Goal: Task Accomplishment & Management: Manage account settings

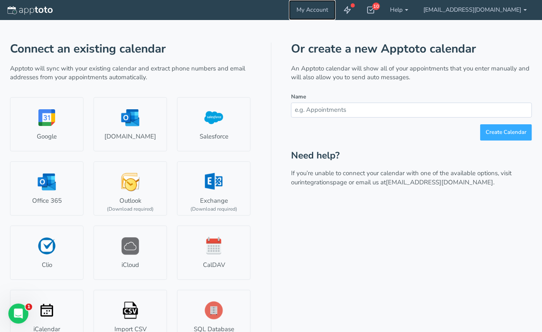
click at [336, 10] on link "My Account" at bounding box center [312, 10] width 47 height 20
click at [375, 8] on icon at bounding box center [371, 10] width 8 height 8
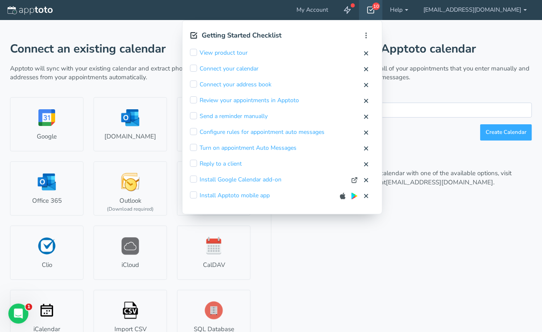
click at [375, 8] on icon at bounding box center [371, 10] width 8 height 8
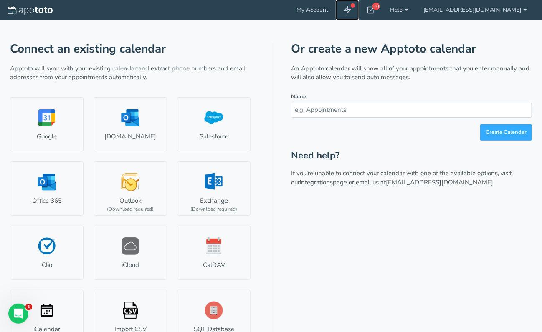
click at [352, 8] on icon at bounding box center [347, 10] width 8 height 8
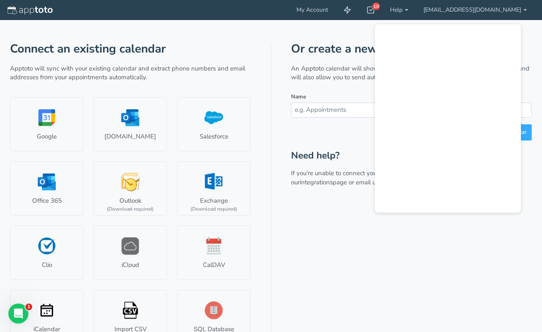
click at [318, 36] on div "Connect an existing calendar Apptoto will sync with your existing calendar and …" at bounding box center [271, 185] width 522 height 330
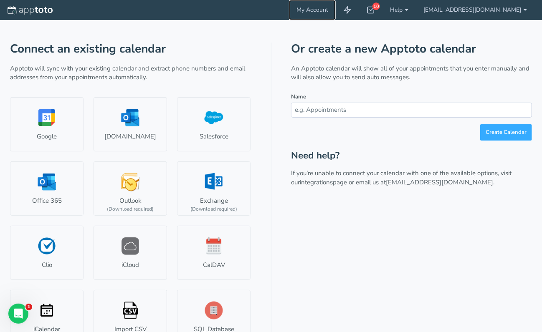
click at [336, 9] on link "My Account" at bounding box center [312, 10] width 47 height 20
click at [342, 111] on input "text" at bounding box center [411, 110] width 241 height 15
click at [335, 104] on input "text" at bounding box center [411, 110] width 241 height 15
click at [383, 13] on div "10" at bounding box center [370, 10] width 23 height 20
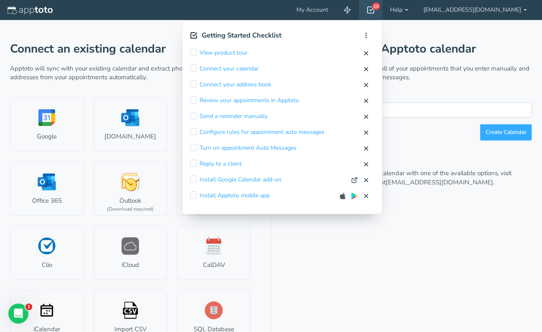
drag, startPoint x: 452, startPoint y: 135, endPoint x: 495, endPoint y: 132, distance: 43.1
click at [452, 134] on div "Create Calendar" at bounding box center [411, 132] width 241 height 16
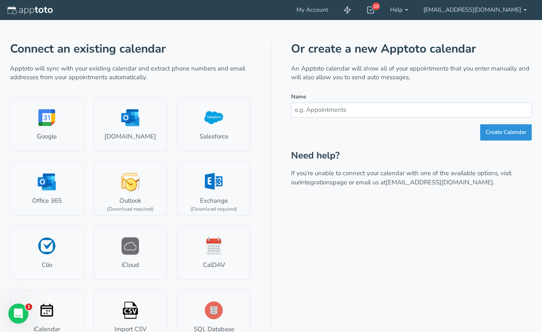
click at [496, 132] on button "Create Calendar" at bounding box center [506, 132] width 52 height 16
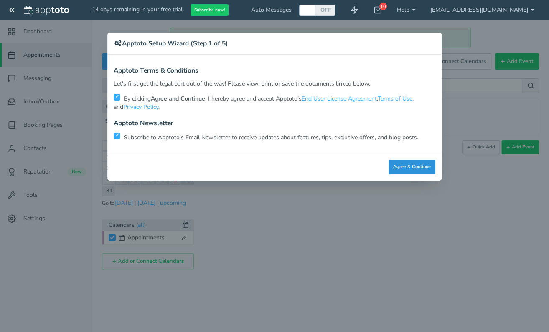
click at [409, 168] on button "Agree & Continue" at bounding box center [411, 167] width 47 height 15
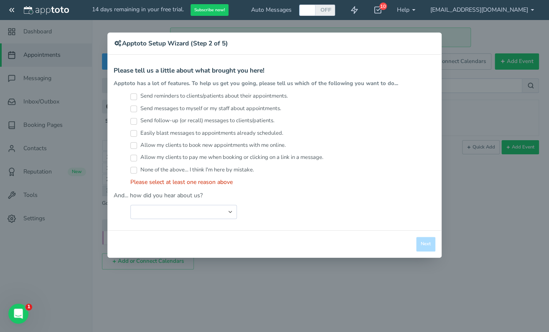
click at [135, 96] on input "Send reminders to clients/patients about their appointments." at bounding box center [133, 97] width 7 height 7
checkbox input "true"
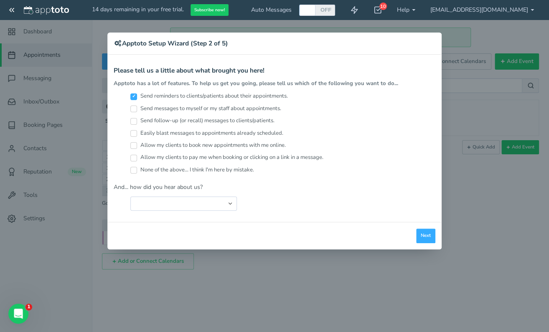
click at [461, 244] on div "× Apptoto Setup Wizard (Step 2 of 5) Apptoto Terms & Conditions Let's first get…" at bounding box center [274, 166] width 549 height 332
click at [418, 231] on button "Next" at bounding box center [425, 236] width 19 height 15
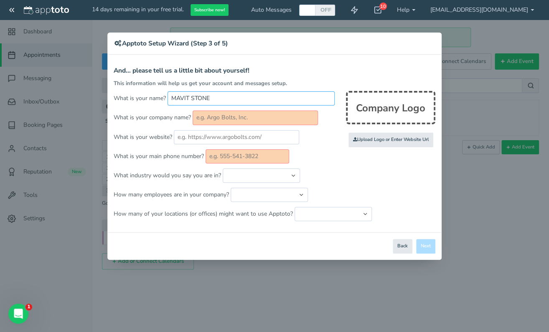
click at [259, 96] on input "MAVIT STONE" at bounding box center [250, 98] width 167 height 14
click at [332, 70] on h4 "And... please tell us a little bit about yourself!" at bounding box center [275, 70] width 322 height 7
drag, startPoint x: 269, startPoint y: 101, endPoint x: 11, endPoint y: 94, distance: 258.6
click at [11, 94] on div "× Apptoto Setup Wizard (Step 3 of 5) Apptoto Terms & Conditions Let's first get…" at bounding box center [274, 166] width 549 height 332
type input "[PERSON_NAME]"
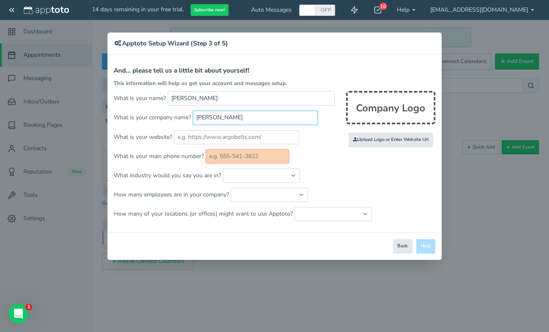
type input "[PERSON_NAME]"
type input "[DOMAIN_NAME]"
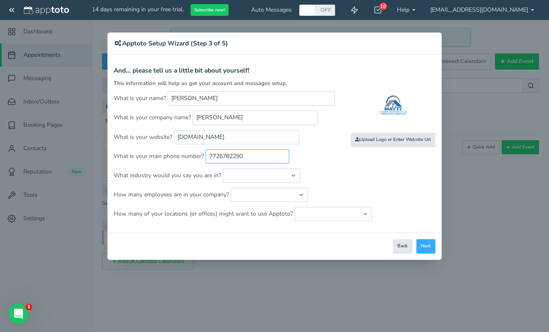
type input "7726782290"
click at [228, 176] on select "Automotive Cleaning Services Consulting Education - Classroom Education - Admis…" at bounding box center [261, 176] width 77 height 14
select select "string:Home Repair & Remodeling Services"
click at [223, 169] on select "Automotive Cleaning Services Consulting Education - Classroom Education - Admis…" at bounding box center [261, 176] width 77 height 14
click at [279, 193] on select "Just me 1 to 5 6 to 10 11 to 25 26 to 50 51 to 100 101 to 500 501 to 1000 More …" at bounding box center [269, 195] width 77 height 14
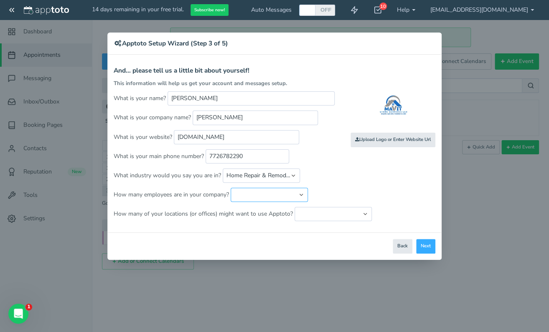
select select "string:6..10"
click at [231, 188] on select "Just me 1 to 5 6 to 10 11 to 25 26 to 50 51 to 100 101 to 500 501 to 1000 More …" at bounding box center [269, 195] width 77 height 14
click at [357, 196] on p "How many employees are in your company? Just me 1 to 5 6 to 10 11 to 25 26 to 5…" at bounding box center [275, 195] width 322 height 14
click at [329, 214] on select "Just one location 2 3 4 5 6 to 10 11 to 25 26 to 50 More than 50" at bounding box center [332, 214] width 77 height 14
select select "string:1"
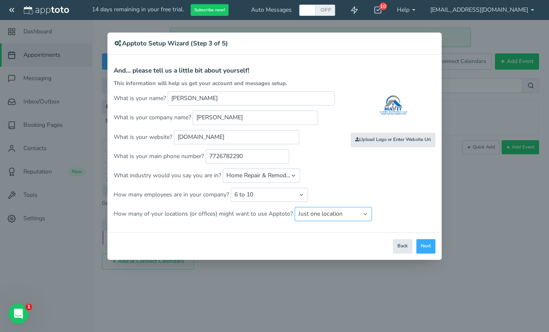
click at [294, 207] on select "Just one location 2 3 4 5 6 to 10 11 to 25 26 to 50 More than 50" at bounding box center [332, 214] width 77 height 14
click at [425, 248] on button "Next" at bounding box center [425, 246] width 19 height 15
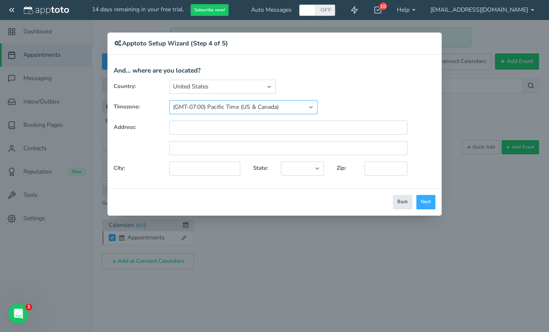
click at [224, 109] on select "(GMT-10:00) [US_STATE] (GMT-08:00) [US_STATE] (GMT-07:00) Pacific Time ([GEOGRA…" at bounding box center [243, 107] width 148 height 14
select select "string:America/New_York"
click at [169, 100] on select "(GMT-10:00) [US_STATE] (GMT-08:00) [US_STATE] (GMT-07:00) Pacific Time ([GEOGRA…" at bounding box center [243, 107] width 148 height 14
click at [375, 89] on div "[GEOGRAPHIC_DATA] [GEOGRAPHIC_DATA] [GEOGRAPHIC_DATA] [GEOGRAPHIC_DATA] [GEOGRA…" at bounding box center [288, 87] width 251 height 14
click at [221, 125] on input "text" at bounding box center [288, 128] width 238 height 14
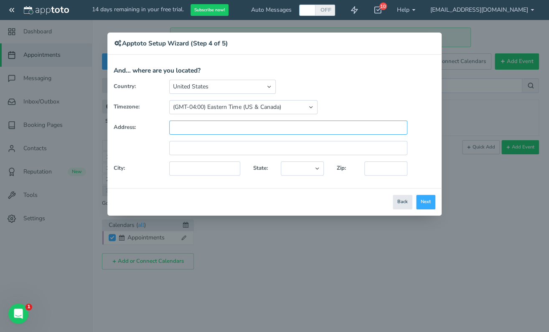
type input "[STREET_ADDRESS]"
type input "[GEOGRAPHIC_DATA]"
select select "string:FL"
type input "34953"
click at [371, 92] on div "[GEOGRAPHIC_DATA] [GEOGRAPHIC_DATA] [GEOGRAPHIC_DATA] [GEOGRAPHIC_DATA] [GEOGRA…" at bounding box center [288, 87] width 251 height 14
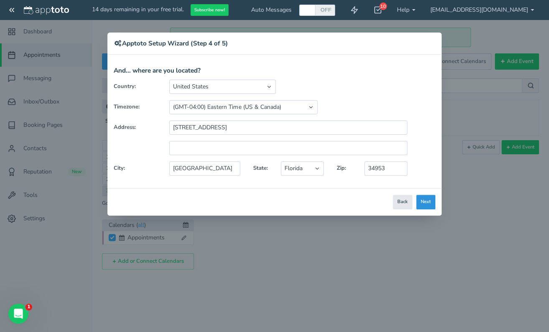
click at [426, 203] on button "Next" at bounding box center [425, 202] width 19 height 15
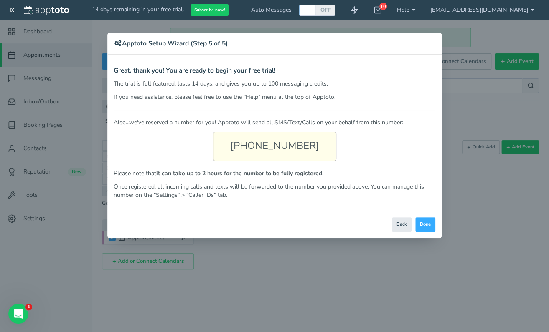
drag, startPoint x: 242, startPoint y: 145, endPoint x: 322, endPoint y: 150, distance: 80.3
click at [322, 150] on div "[PHONE_NUMBER]" at bounding box center [274, 146] width 123 height 29
click at [319, 150] on div "[PHONE_NUMBER]" at bounding box center [274, 146] width 123 height 29
click at [317, 144] on div "[PHONE_NUMBER]" at bounding box center [274, 146] width 123 height 29
click at [282, 147] on div "[PHONE_NUMBER]" at bounding box center [274, 146] width 123 height 29
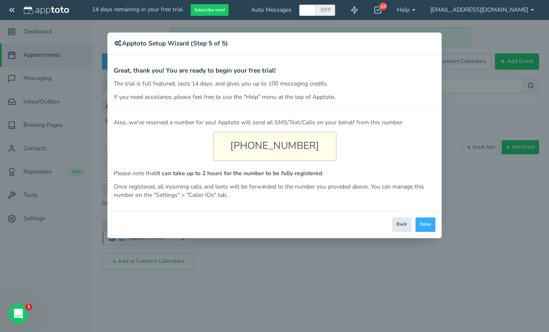
drag, startPoint x: 309, startPoint y: 145, endPoint x: 238, endPoint y: 147, distance: 70.6
click at [238, 147] on div "[PHONE_NUMBER]" at bounding box center [274, 146] width 123 height 29
copy div "[PHONE_NUMBER]"
click at [379, 160] on div "Also...we've reserved a number for you! Apptoto will send all SMS/Text/Calls on…" at bounding box center [275, 155] width 322 height 90
click at [422, 227] on button "Done" at bounding box center [425, 225] width 20 height 15
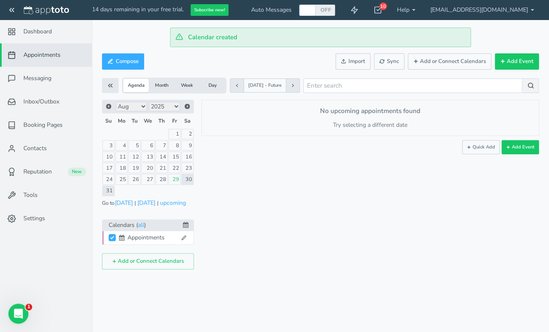
click at [28, 79] on span "Messaging" at bounding box center [37, 78] width 28 height 8
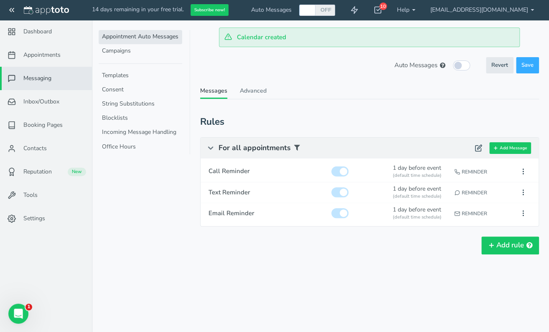
click at [37, 103] on span "Inbox/Outbox" at bounding box center [41, 102] width 36 height 8
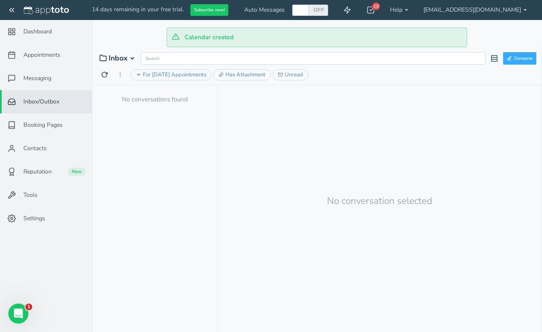
click at [53, 154] on link "Contacts" at bounding box center [46, 148] width 92 height 23
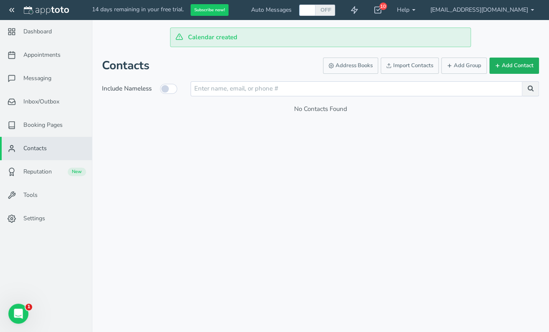
click at [510, 63] on button "Add Contact" at bounding box center [514, 66] width 50 height 16
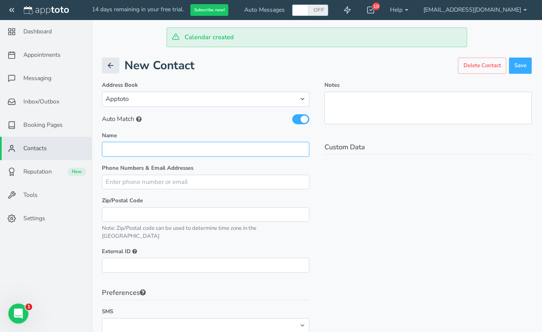
click at [221, 146] on input "text" at bounding box center [206, 149] width 208 height 15
type input "[PERSON_NAME]"
type input "7726072629"
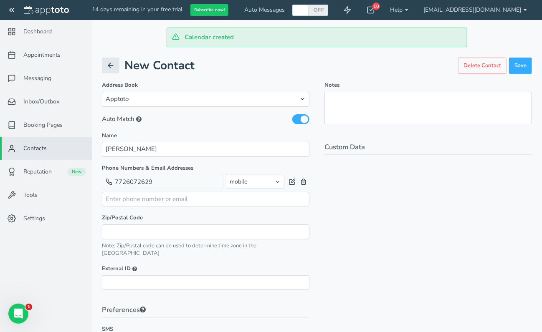
click at [449, 238] on div "Notes Custom Data" at bounding box center [428, 252] width 223 height 342
click at [402, 233] on div "Notes Custom Data" at bounding box center [428, 252] width 223 height 342
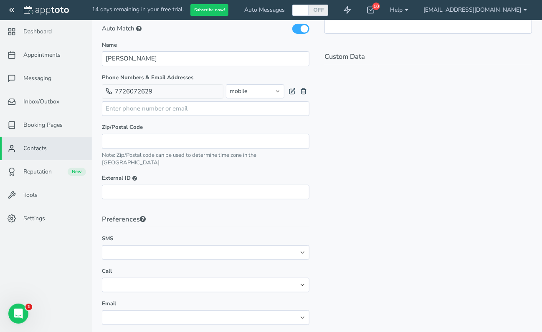
scroll to position [91, 0]
click at [200, 249] on select "No preference Opt-out" at bounding box center [206, 252] width 208 height 15
click at [371, 217] on div "Notes Custom Data" at bounding box center [428, 161] width 223 height 342
drag, startPoint x: 197, startPoint y: 269, endPoint x: 200, endPoint y: 277, distance: 8.7
click at [197, 277] on select "No preference Opt-out" at bounding box center [206, 284] width 208 height 15
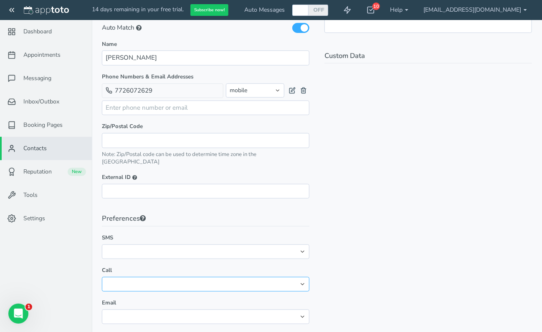
click at [200, 280] on select "No preference Opt-out" at bounding box center [206, 284] width 208 height 15
drag, startPoint x: 464, startPoint y: 234, endPoint x: 360, endPoint y: 268, distance: 109.9
click at [464, 235] on div "Notes Custom Data" at bounding box center [428, 161] width 223 height 342
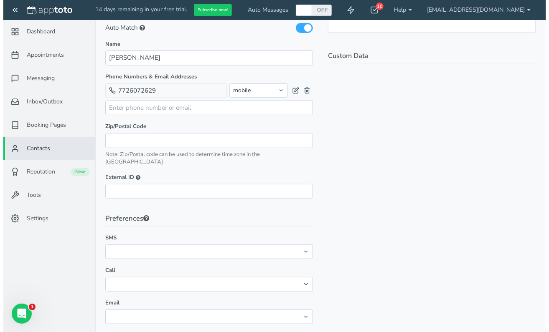
scroll to position [0, 0]
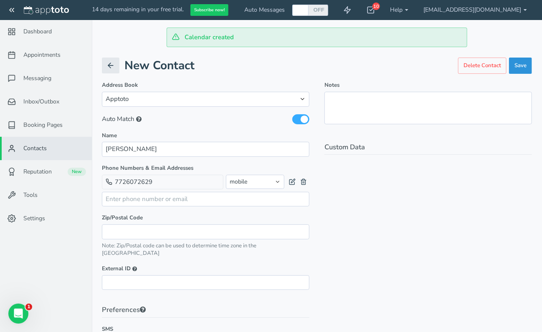
click at [526, 67] on button "Save" at bounding box center [520, 66] width 23 height 16
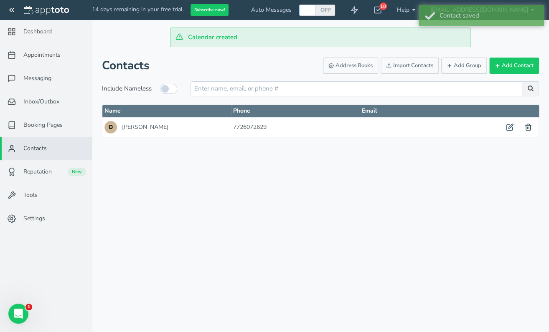
click at [38, 58] on span "Appointments" at bounding box center [41, 55] width 37 height 8
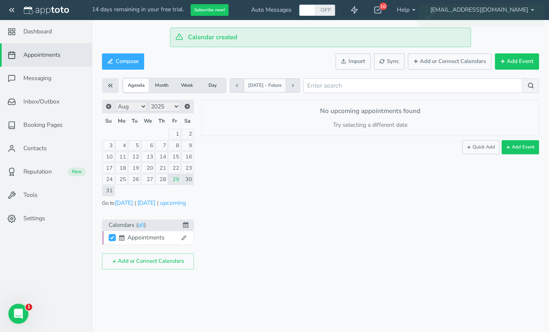
click at [35, 34] on span "Dashboard" at bounding box center [37, 32] width 28 height 8
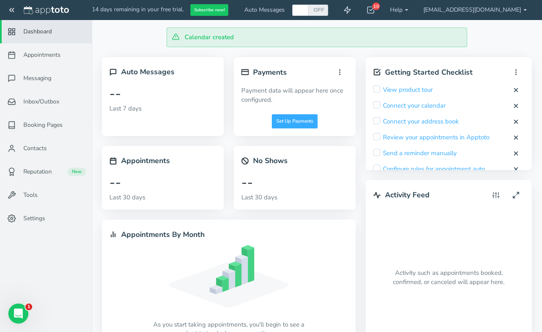
click at [43, 59] on span "Appointments" at bounding box center [41, 55] width 37 height 8
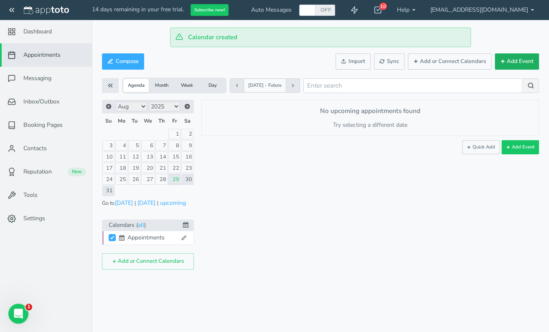
click at [522, 62] on button "Add Event" at bounding box center [516, 61] width 44 height 16
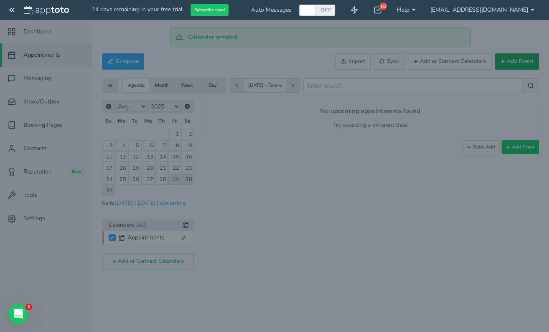
type input "[DATE]"
type input "10:00am"
type input "[DATE]"
type input "11:00am"
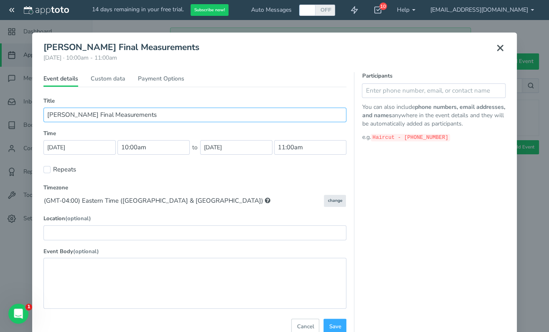
type input "[PERSON_NAME] Final Measurements"
click at [70, 152] on input "[DATE]" at bounding box center [79, 147] width 72 height 15
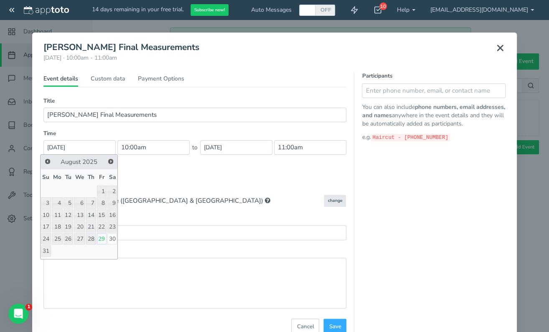
click at [100, 239] on link "29" at bounding box center [102, 238] width 10 height 11
type input "[DATE]"
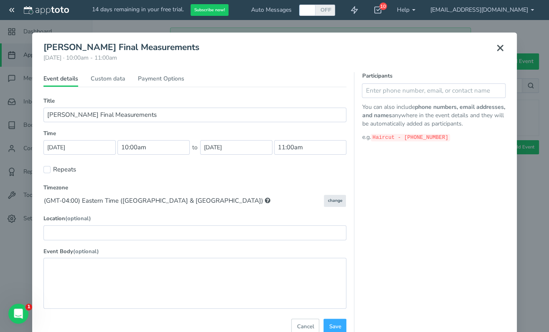
click at [164, 167] on div "Repeats" at bounding box center [194, 169] width 303 height 14
click at [160, 147] on input "10:00am" at bounding box center [153, 147] width 72 height 15
click at [142, 157] on li "08:00 am" at bounding box center [132, 155] width 37 height 7
type input "08:00 am"
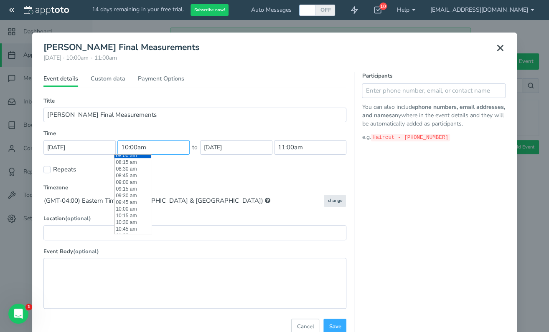
type input "9:00am"
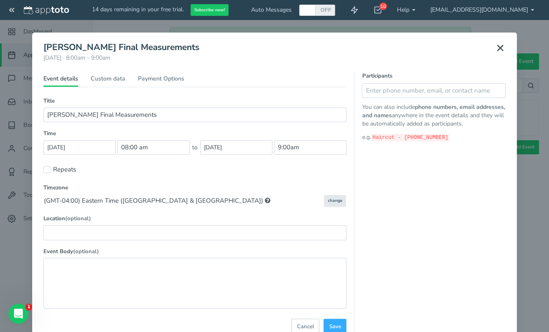
click at [323, 178] on div "Title (Part of series) (Repeating exception) [PERSON_NAME] Final Measurements T…" at bounding box center [194, 208] width 303 height 222
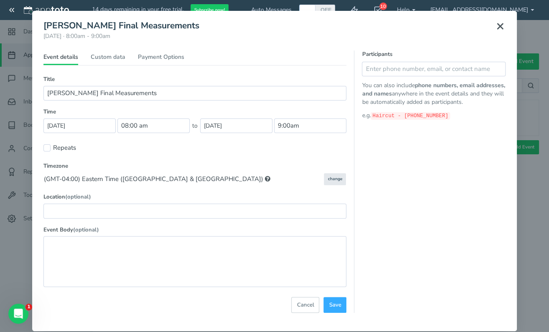
scroll to position [33, 0]
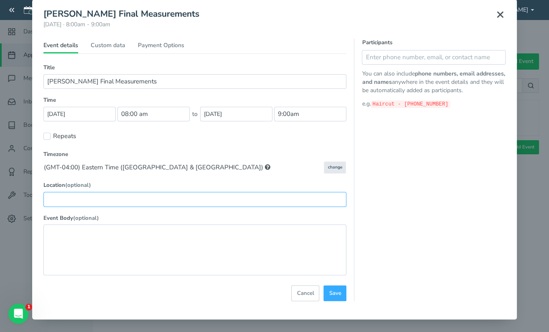
click at [193, 198] on input "text" at bounding box center [194, 199] width 303 height 15
type input "[STREET_ADDRESS]"
click at [389, 56] on input "text" at bounding box center [434, 57] width 144 height 15
click at [409, 223] on div "Participants You can also include phone numbers, email addresses, and names any…" at bounding box center [430, 170] width 152 height 263
click at [411, 60] on input "text" at bounding box center [434, 57] width 144 height 15
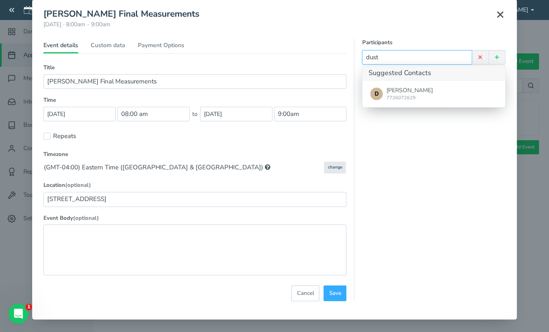
type input "dust"
click at [370, 99] on div at bounding box center [378, 94] width 16 height 13
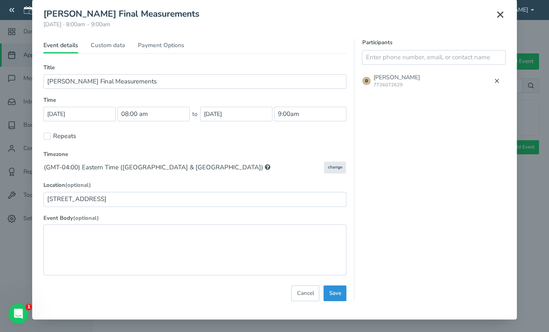
click at [329, 292] on span "Save" at bounding box center [335, 294] width 12 height 8
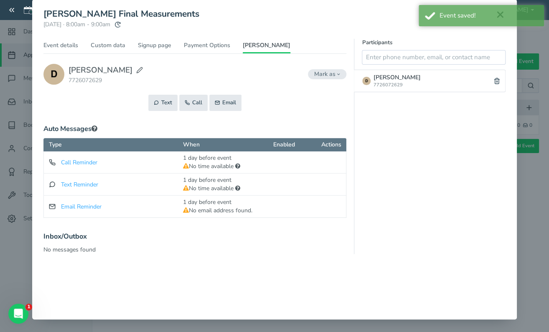
click at [430, 213] on div "Participants [PERSON_NAME]" at bounding box center [430, 146] width 152 height 215
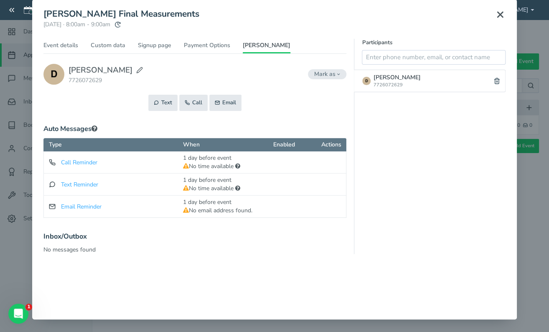
click at [497, 15] on use at bounding box center [499, 14] width 5 height 5
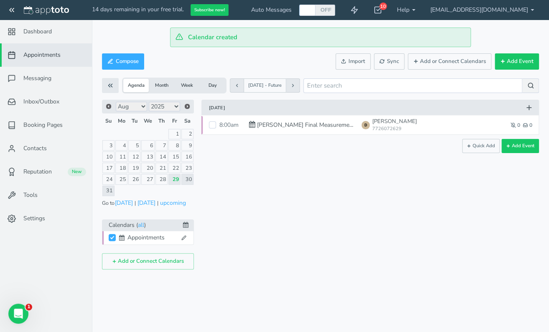
click at [487, 126] on icon "button" at bounding box center [486, 125] width 4 height 4
click at [35, 79] on span "Messaging" at bounding box center [37, 78] width 28 height 8
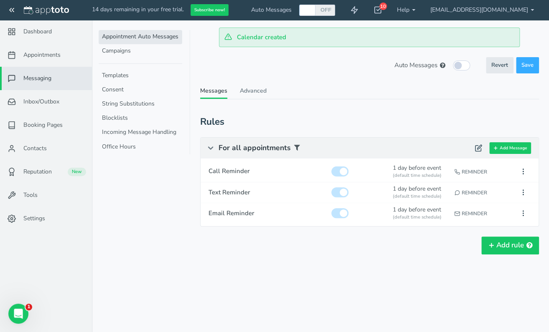
click at [416, 172] on div "(default time schedule)" at bounding box center [420, 175] width 54 height 7
type input "Call Reminder"
checkbox input "true"
select select "number:1"
select select "string:man"
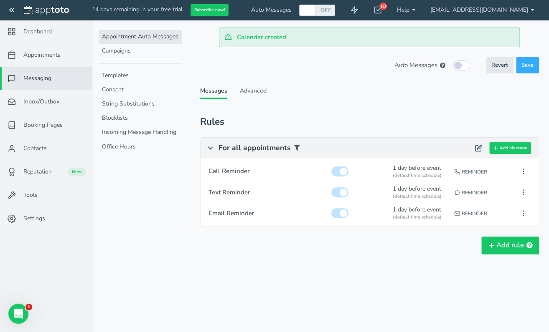
select select "string:default"
select select "string:1"
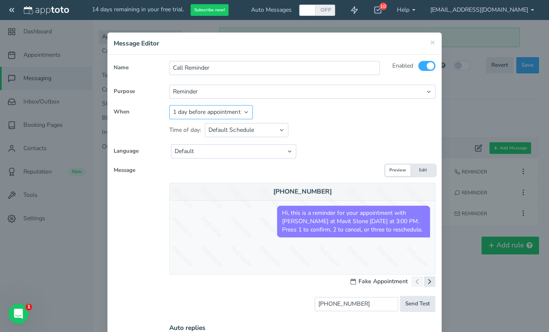
click at [226, 111] on select "Appointment start time Day of appointment 1 day before appointment 2 days befor…" at bounding box center [211, 112] width 84 height 14
click at [345, 108] on div "Appointment start time Day of appointment 1 day before appointment 2 days befor…" at bounding box center [302, 112] width 266 height 14
click at [227, 111] on select "Appointment start time Day of appointment 1 day before appointment 2 days befor…" at bounding box center [211, 112] width 84 height 14
drag, startPoint x: 368, startPoint y: 101, endPoint x: 386, endPoint y: 79, distance: 29.1
click at [368, 101] on div "Name Call Reminder Enabled To All Participants Single Participant Calendar Owner" at bounding box center [275, 218] width 322 height 314
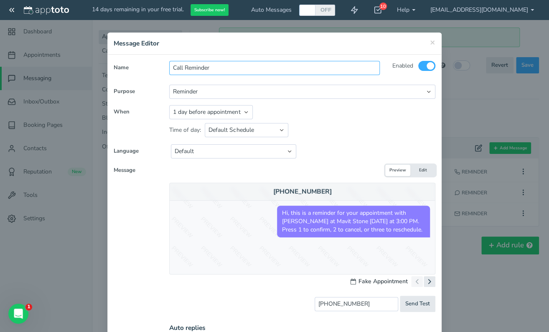
click at [340, 69] on input "Call Reminder" at bounding box center [274, 68] width 210 height 14
click at [426, 42] on h4 "Message Editor" at bounding box center [275, 43] width 322 height 9
click at [434, 41] on div "× Message Editor" at bounding box center [274, 44] width 334 height 22
click at [426, 43] on h4 "Message Editor" at bounding box center [275, 43] width 322 height 9
click at [431, 41] on span "×" at bounding box center [432, 42] width 5 height 12
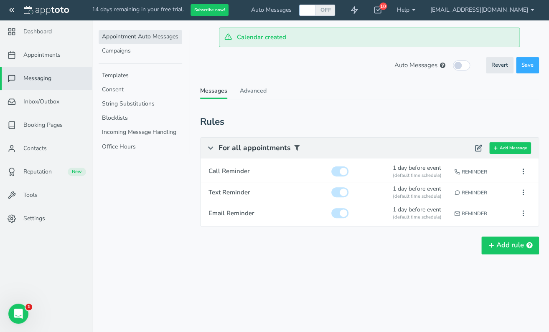
click at [494, 173] on div "Reminder" at bounding box center [480, 171] width 59 height 18
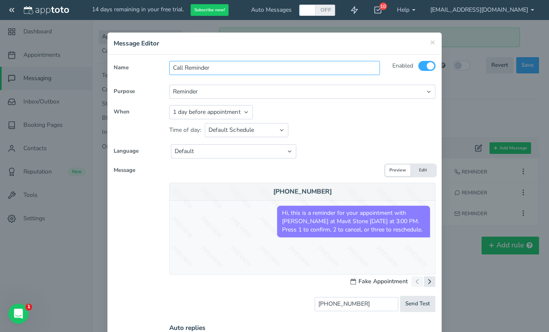
click at [226, 67] on input "Call Reminder" at bounding box center [274, 68] width 210 height 14
click at [224, 68] on input "Call Reminder" at bounding box center [274, 68] width 210 height 14
click at [334, 133] on div "Time of day: Default Schedule Custom Schedule Between 12:00pm and 08:00pm on Al…" at bounding box center [302, 128] width 266 height 19
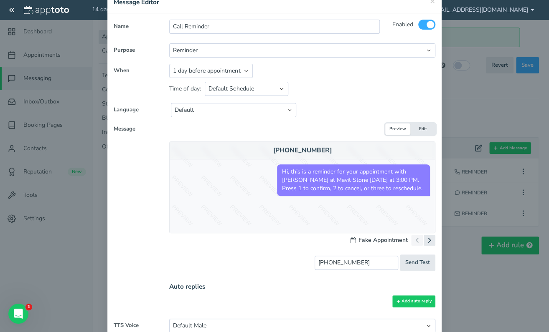
scroll to position [42, 0]
click at [425, 240] on icon at bounding box center [429, 240] width 8 height 8
click at [413, 241] on icon at bounding box center [417, 240] width 8 height 8
click at [425, 238] on icon at bounding box center [429, 240] width 8 height 8
click at [406, 239] on div "[PERSON_NAME] Final Measurements" at bounding box center [365, 240] width 139 height 11
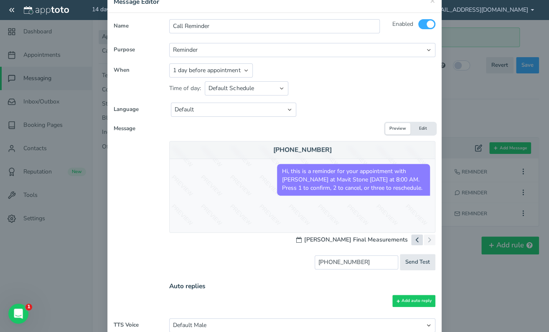
click at [415, 238] on icon at bounding box center [417, 240] width 8 height 8
click at [425, 237] on icon at bounding box center [429, 240] width 8 height 8
click at [413, 241] on icon at bounding box center [417, 240] width 8 height 8
click at [419, 241] on div "Fake Appointment" at bounding box center [392, 240] width 85 height 11
click at [425, 239] on icon at bounding box center [429, 240] width 8 height 8
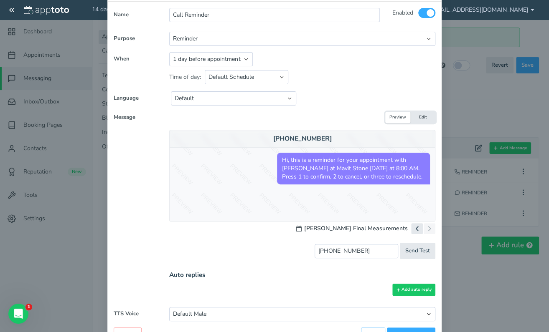
scroll to position [40, 0]
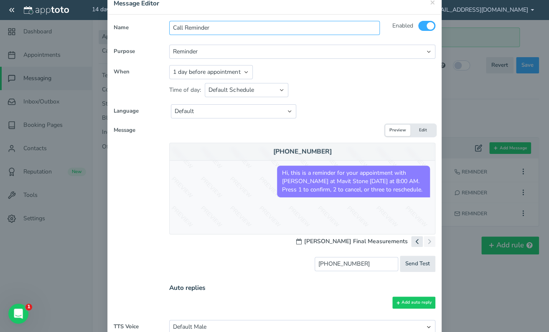
click at [256, 33] on input "Call Reminder" at bounding box center [274, 28] width 210 height 14
click at [296, 69] on div "Appointment start time Day of appointment 1 day before appointment 2 days befor…" at bounding box center [302, 72] width 266 height 14
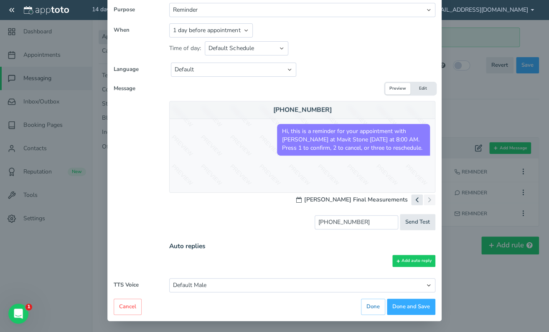
drag, startPoint x: 261, startPoint y: 285, endPoint x: 247, endPoint y: 302, distance: 21.7
click at [236, 305] on div "Cancel Preview Back Done Done Done and Save" at bounding box center [275, 307] width 322 height 16
click at [417, 305] on button "Done and Save" at bounding box center [411, 307] width 48 height 16
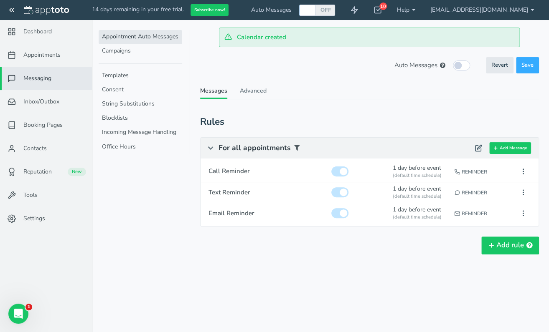
scroll to position [0, 0]
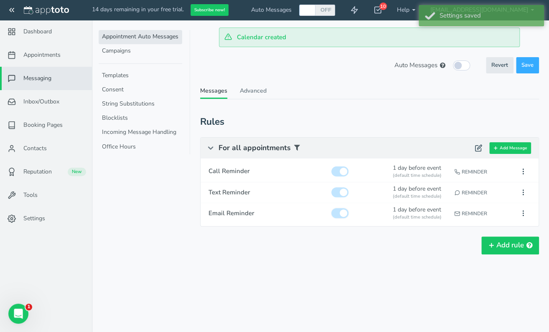
click at [344, 214] on input "checkbox" at bounding box center [339, 213] width 17 height 10
checkbox input "false"
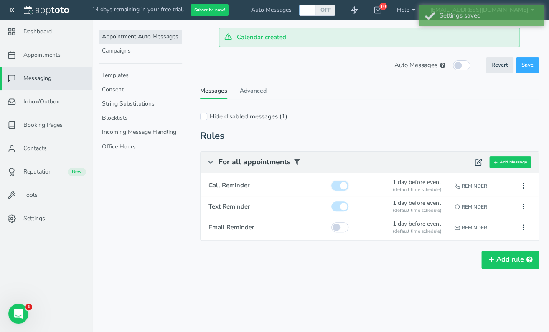
click at [341, 181] on input "checkbox" at bounding box center [339, 186] width 17 height 10
checkbox input "false"
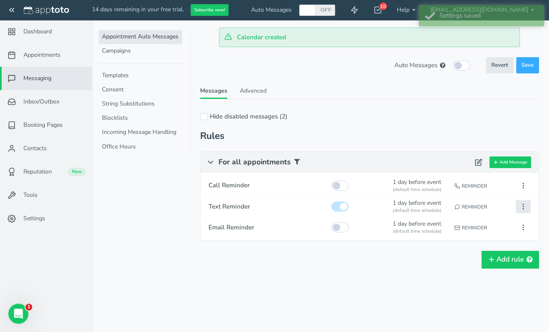
click at [522, 207] on icon at bounding box center [523, 207] width 8 height 8
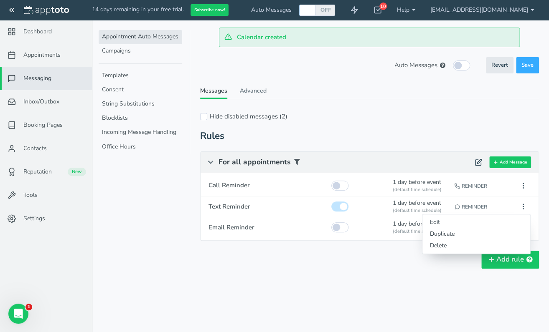
click at [489, 218] on button "Edit" at bounding box center [476, 223] width 108 height 12
type input "Text Reminder"
type input "01:00 pm"
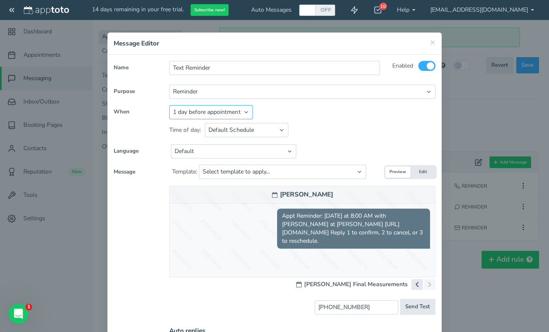
click at [222, 113] on select "Appointment start time Day of appointment 1 day before appointment 2 days befor…" at bounding box center [211, 112] width 84 height 14
click at [169, 105] on select "Appointment start time Day of appointment 1 day before appointment 2 days befor…" at bounding box center [211, 112] width 84 height 14
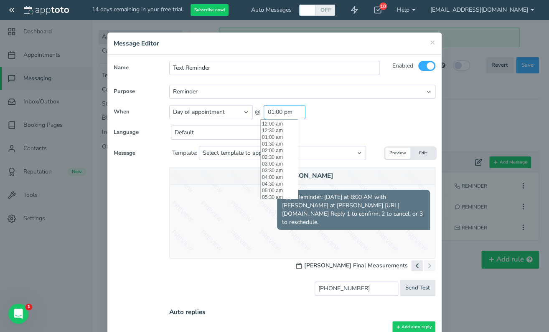
click at [282, 113] on input "01:00 pm" at bounding box center [285, 112] width 42 height 14
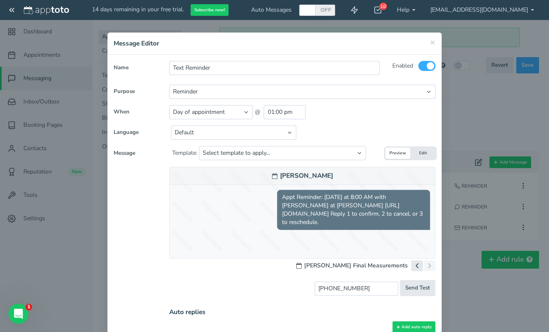
click at [357, 106] on div "Appointment start time Day of appointment 1 day before appointment 2 days befor…" at bounding box center [302, 112] width 266 height 14
click at [219, 110] on select "Appointment start time Day of appointment 1 day before appointment 2 days befor…" at bounding box center [211, 112] width 84 height 14
select select "string:-30"
click at [169, 105] on select "Appointment start time Day of appointment 1 day before appointment 2 days befor…" at bounding box center [211, 112] width 84 height 14
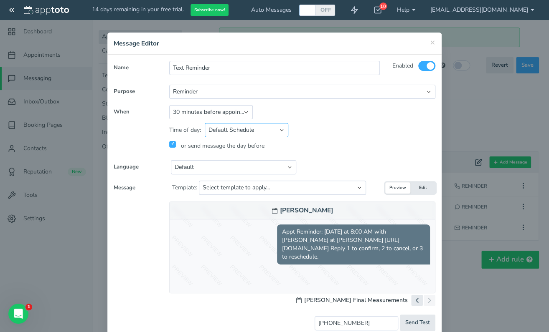
click at [264, 127] on select "Default Schedule Custom Schedule Any" at bounding box center [247, 130] width 84 height 14
click at [321, 120] on div "Time of day: Default Schedule Custom Schedule Any Between 12:00pm and 08:00pm o…" at bounding box center [302, 136] width 266 height 35
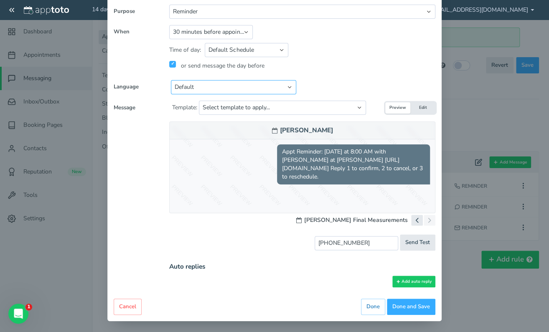
click at [269, 90] on select "Default English - [GEOGRAPHIC_DATA] English - [GEOGRAPHIC_DATA] English - [GEOG…" at bounding box center [233, 87] width 125 height 14
select select "string:en-[GEOGRAPHIC_DATA]"
click at [171, 80] on select "Default English - [GEOGRAPHIC_DATA] English - [GEOGRAPHIC_DATA] English - [GEOG…" at bounding box center [233, 87] width 125 height 14
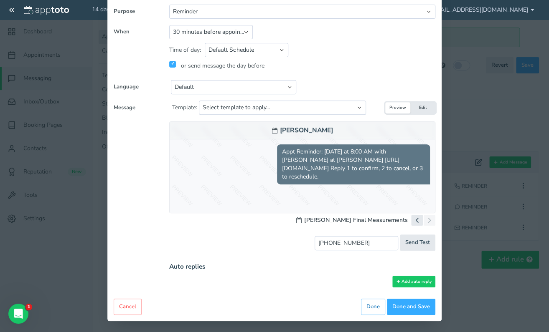
click at [313, 83] on body "14 days remaining in your free trial. Subscribe now! Auto Messages OFF ON 10 Ge…" at bounding box center [274, 166] width 549 height 332
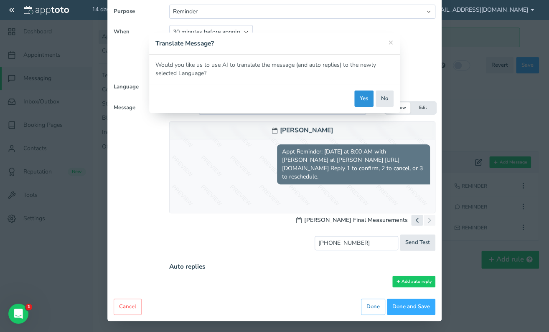
click at [365, 101] on button "Yes" at bounding box center [363, 99] width 19 height 16
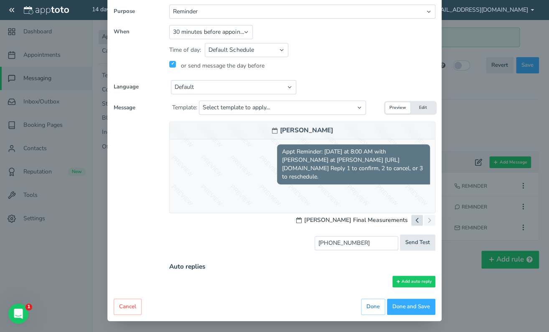
click at [411, 221] on button at bounding box center [417, 220] width 12 height 11
click at [424, 220] on button at bounding box center [429, 220] width 12 height 11
click at [174, 65] on input "checkbox" at bounding box center [172, 64] width 7 height 7
click at [173, 68] on div "or send message the day before" at bounding box center [302, 66] width 266 height 16
click at [170, 60] on div "or send message the day before" at bounding box center [302, 66] width 266 height 16
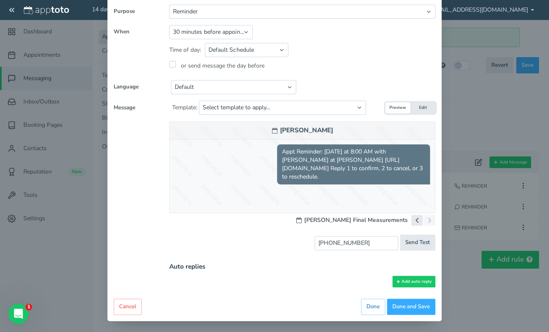
click at [173, 63] on input "checkbox" at bounding box center [172, 64] width 7 height 7
checkbox input "true"
click at [217, 108] on select "Select template to apply... Default Reminder Default Reminder (just company nam…" at bounding box center [282, 108] width 167 height 14
click at [331, 91] on div "Default English - [GEOGRAPHIC_DATA] English - [GEOGRAPHIC_DATA] English - [GEOG…" at bounding box center [260, 87] width 195 height 14
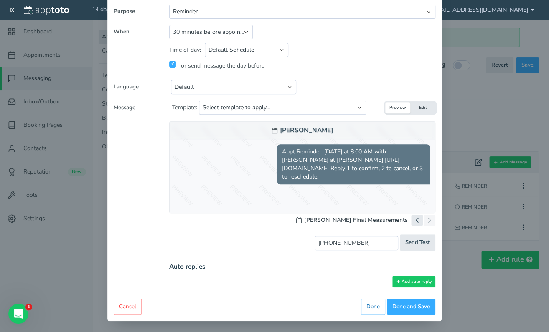
click at [371, 310] on button "Done" at bounding box center [373, 307] width 24 height 16
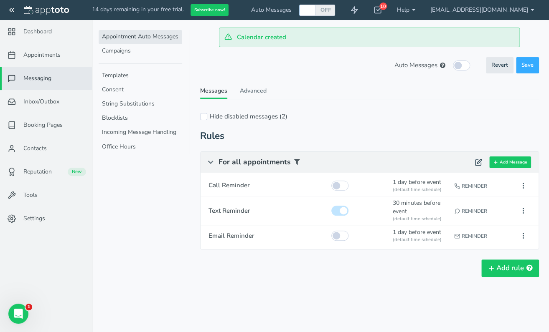
scroll to position [0, 0]
